Goal: Complete application form: Complete application form

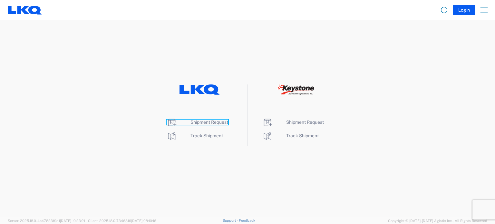
click at [220, 123] on span "Shipment Request" at bounding box center [210, 122] width 38 height 5
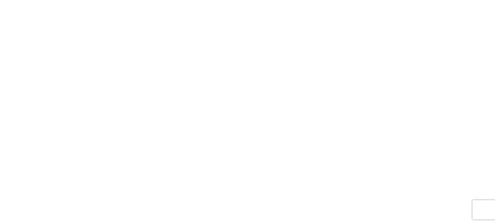
select select "FULL"
select select "LBS"
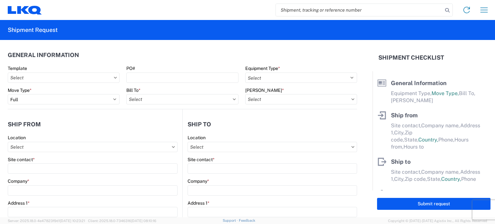
paste input "56329172"
type input "56329172"
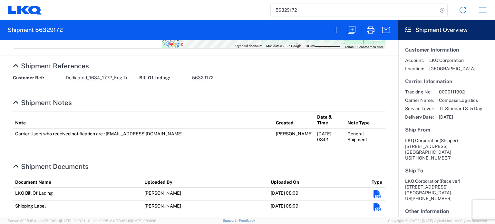
scroll to position [228, 0]
click at [374, 190] on em "Shipment Documents" at bounding box center [378, 194] width 8 height 8
